Goal: Information Seeking & Learning: Learn about a topic

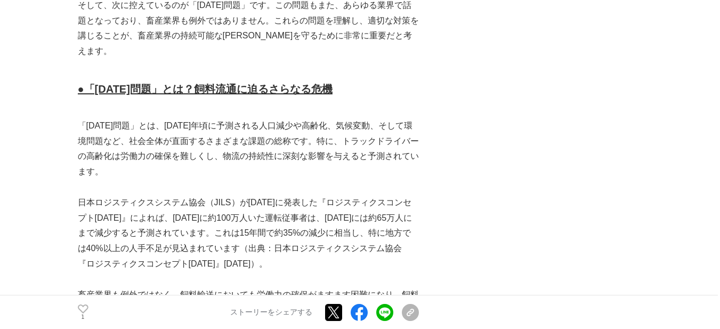
scroll to position [1067, 0]
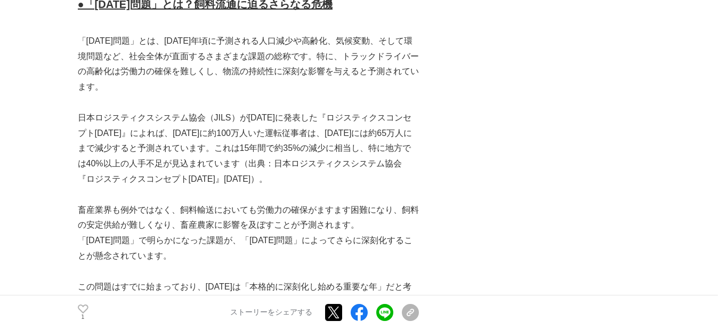
click at [182, 203] on p "畜産業界も例外ではなく、飼料輸送においても労働力の確保がますます困難になり、飼料の安定供給が難しくなり、畜産農家に影響を及ぼすことが予測されます。" at bounding box center [248, 218] width 341 height 31
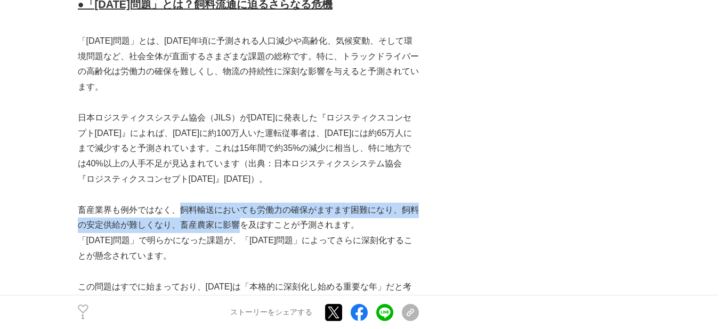
drag, startPoint x: 182, startPoint y: 173, endPoint x: 225, endPoint y: 195, distance: 48.2
click at [225, 203] on p "畜産業界も例外ではなく、飼料輸送においても労働力の確保がますます困難になり、飼料の安定供給が難しくなり、畜産農家に影響を及ぼすことが予測されます。" at bounding box center [248, 218] width 341 height 31
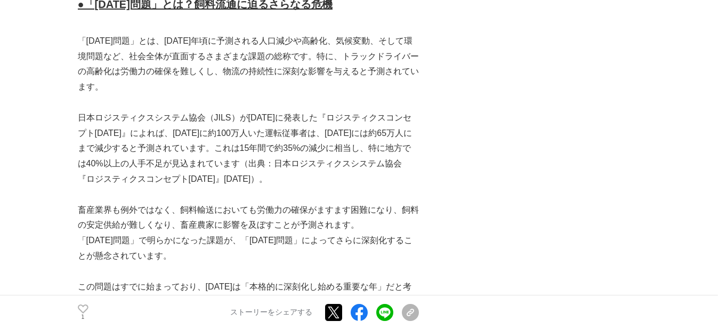
click at [233, 233] on p "「[DATE]問題」で明らかになった課題が、「[DATE]問題」によってさらに深刻化することが懸念されています。" at bounding box center [248, 248] width 341 height 31
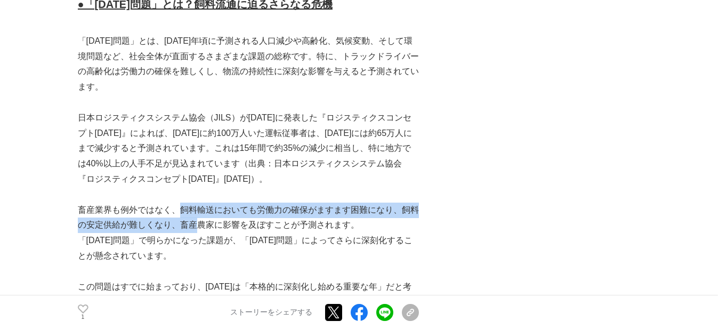
drag, startPoint x: 180, startPoint y: 172, endPoint x: 196, endPoint y: 186, distance: 21.2
click at [196, 203] on p "畜産業界も例外ではなく、飼料輸送においても労働力の確保がますます困難になり、飼料の安定供給が難しくなり、畜産農家に影響を及ぼすことが予測されます。" at bounding box center [248, 218] width 341 height 31
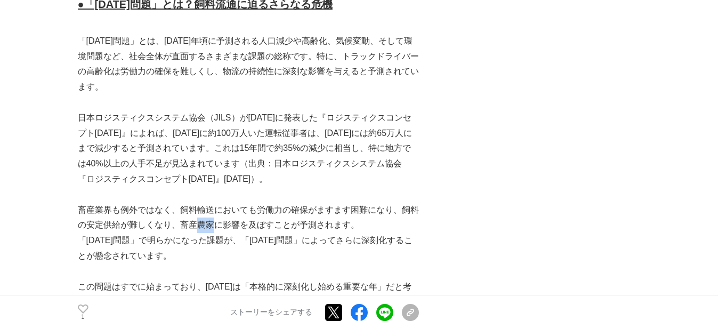
click at [196, 203] on p "畜産業界も例外ではなく、飼料輸送においても労働力の確保がますます困難になり、飼料の安定供給が難しくなり、畜産農家に影響を及ぼすことが予測されます。" at bounding box center [248, 218] width 341 height 31
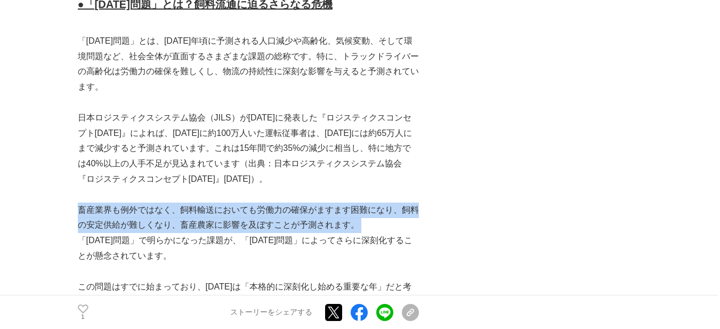
drag, startPoint x: 196, startPoint y: 186, endPoint x: 178, endPoint y: 186, distance: 18.1
click at [178, 203] on p "畜産業界も例外ではなく、飼料輸送においても労働力の確保がますます困難になり、飼料の安定供給が難しくなり、畜産農家に影響を及ぼすことが予測されます。" at bounding box center [248, 218] width 341 height 31
click at [180, 203] on p "畜産業界も例外ではなく、飼料輸送においても労働力の確保がますます困難になり、飼料の安定供給が難しくなり、畜産農家に影響を及ぼすことが予測されます。" at bounding box center [248, 218] width 341 height 31
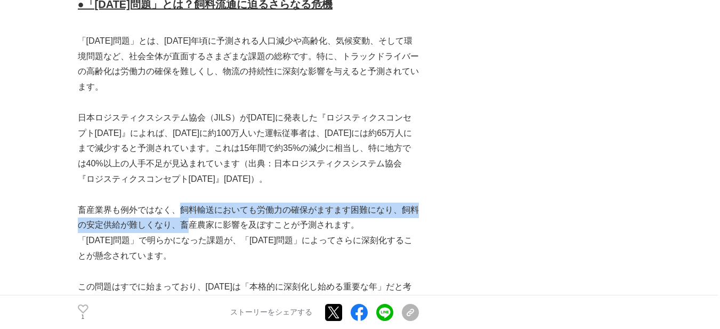
drag, startPoint x: 181, startPoint y: 174, endPoint x: 187, endPoint y: 185, distance: 12.6
click at [187, 203] on p "畜産業界も例外ではなく、飼料輸送においても労働力の確保がますます困難になり、飼料の安定供給が難しくなり、畜産農家に影響を及ぼすことが予測されます。" at bounding box center [248, 218] width 341 height 31
copy p "飼料輸送においても労働力の確保がますます困難になり、飼料の安定供給が難しくなり、畜"
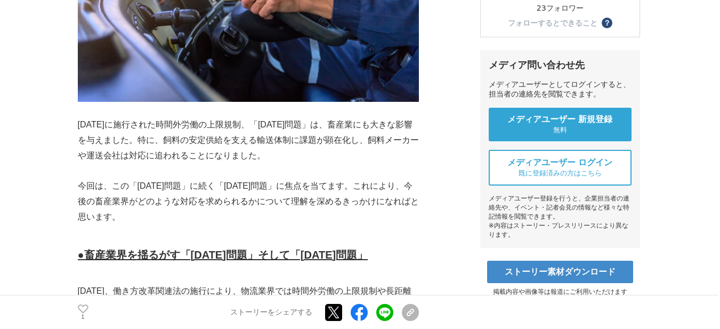
scroll to position [427, 0]
